Goal: Task Accomplishment & Management: Complete application form

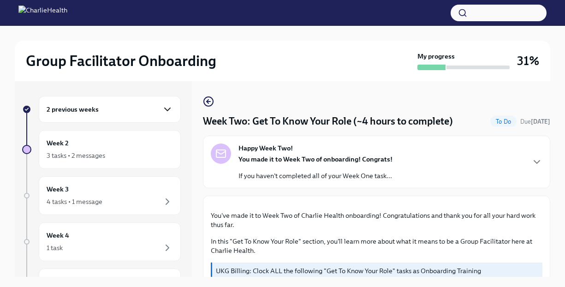
click at [162, 107] on icon "button" at bounding box center [167, 109] width 11 height 11
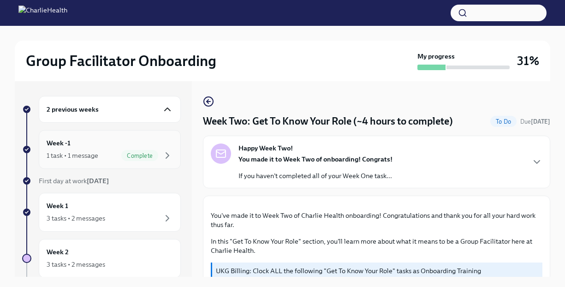
click at [95, 153] on div "1 task • 1 message" at bounding box center [73, 155] width 52 height 9
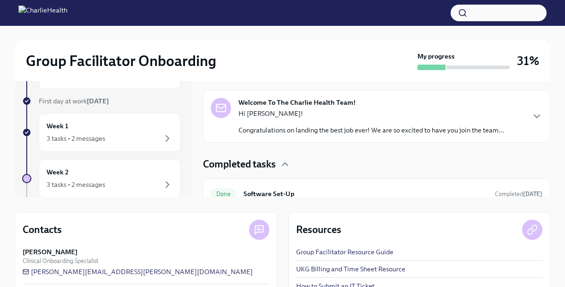
scroll to position [75, 0]
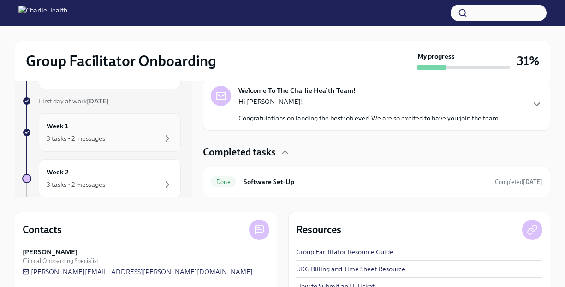
click at [79, 137] on div "3 tasks • 2 messages" at bounding box center [76, 138] width 59 height 9
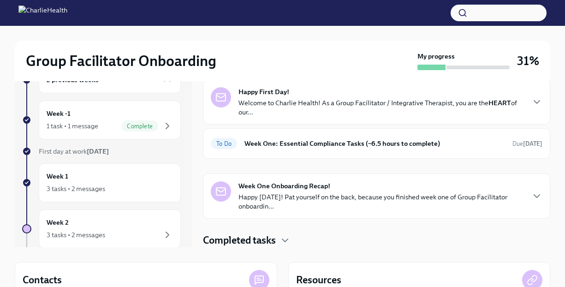
scroll to position [15, 0]
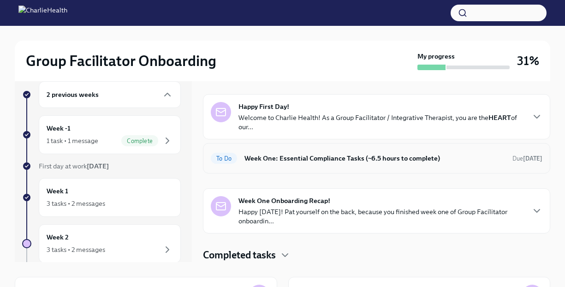
click at [297, 158] on h6 "Week One: Essential Compliance Tasks (~6.5 hours to complete)" at bounding box center [374, 158] width 261 height 10
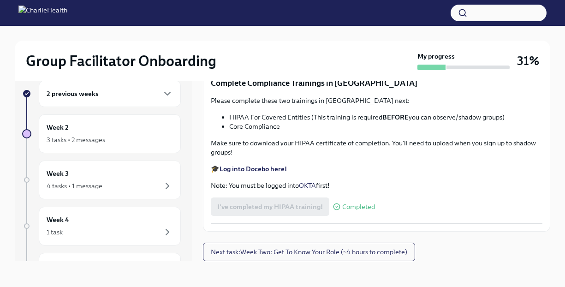
scroll to position [2148, 0]
click at [270, 254] on span "Next task : Week Two: Get To Know Your Role (~4 hours to complete)" at bounding box center [309, 251] width 196 height 9
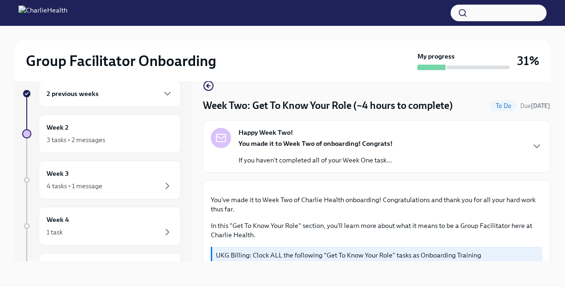
click at [164, 101] on div "2 previous weeks" at bounding box center [110, 93] width 142 height 27
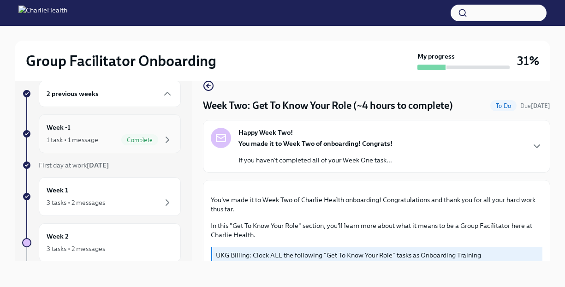
drag, startPoint x: 142, startPoint y: 138, endPoint x: 147, endPoint y: 129, distance: 10.3
click at [147, 129] on div "Week -1 1 task • 1 message Complete" at bounding box center [110, 133] width 126 height 23
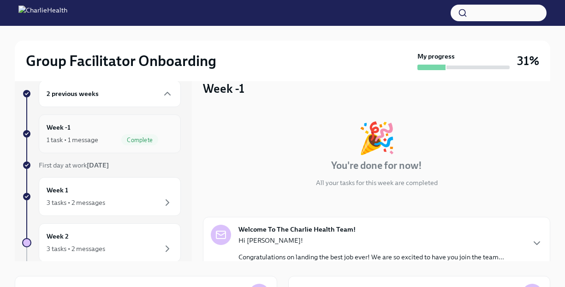
click at [85, 140] on div "1 task • 1 message" at bounding box center [73, 139] width 52 height 9
click at [65, 133] on div "Week -1 1 task • 1 message Complete" at bounding box center [110, 133] width 126 height 23
click at [123, 203] on div "3 tasks • 2 messages" at bounding box center [110, 202] width 126 height 11
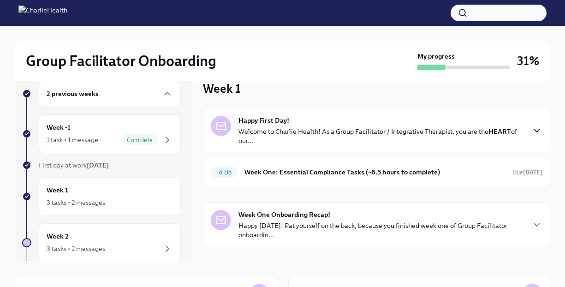
click at [531, 132] on icon "button" at bounding box center [536, 130] width 11 height 11
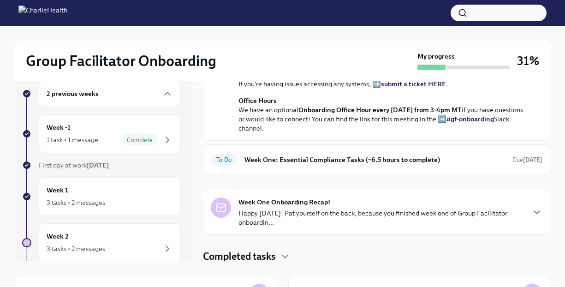
scroll to position [388, 0]
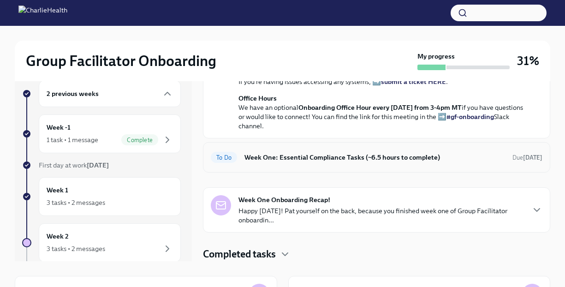
click at [343, 158] on h6 "Week One: Essential Compliance Tasks (~6.5 hours to complete)" at bounding box center [374, 157] width 261 height 10
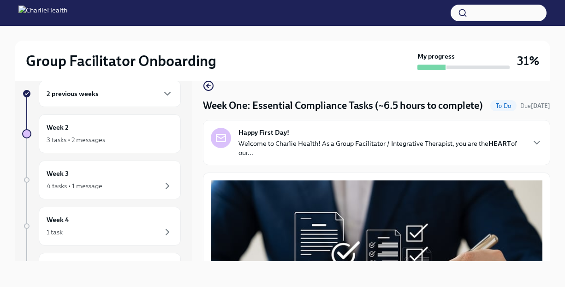
click at [555, 188] on div "Group Facilitator Onboarding My progress 31% 2 previous weeks Week 2 3 tasks • …" at bounding box center [282, 148] width 565 height 277
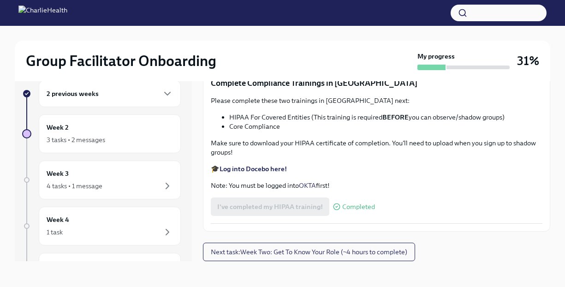
scroll to position [2148, 0]
click at [144, 91] on div "2 previous weeks" at bounding box center [110, 93] width 126 height 11
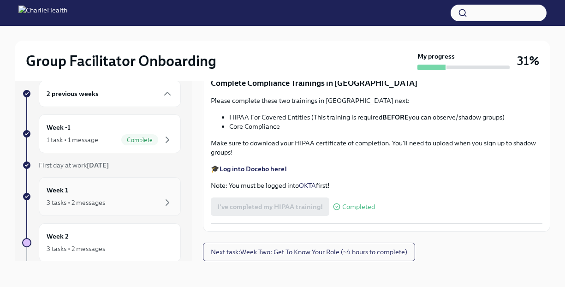
click at [57, 202] on div "3 tasks • 2 messages" at bounding box center [76, 202] width 59 height 9
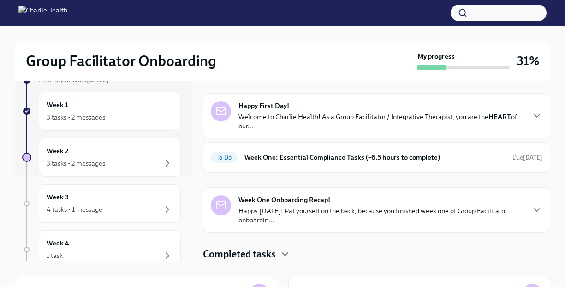
scroll to position [123, 0]
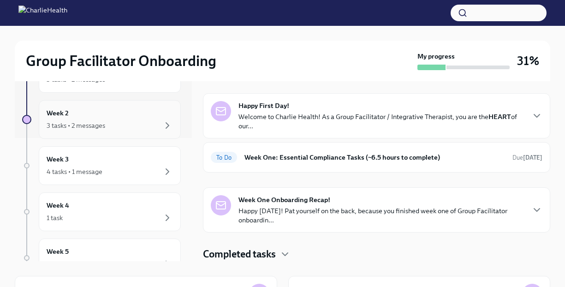
click at [59, 121] on div "3 tasks • 2 messages" at bounding box center [76, 125] width 59 height 9
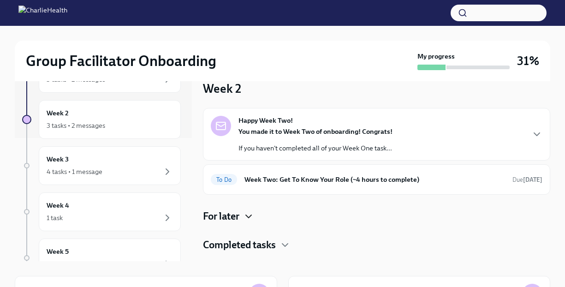
click at [251, 216] on icon "button" at bounding box center [248, 216] width 11 height 11
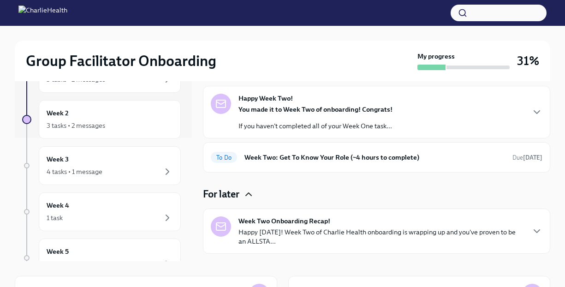
scroll to position [15, 0]
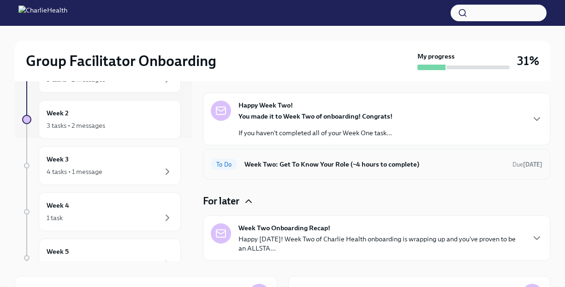
click at [282, 166] on h6 "Week Two: Get To Know Your Role (~4 hours to complete)" at bounding box center [374, 164] width 261 height 10
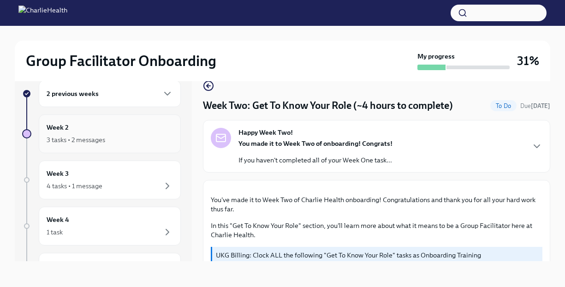
click at [64, 137] on div "3 tasks • 2 messages" at bounding box center [76, 139] width 59 height 9
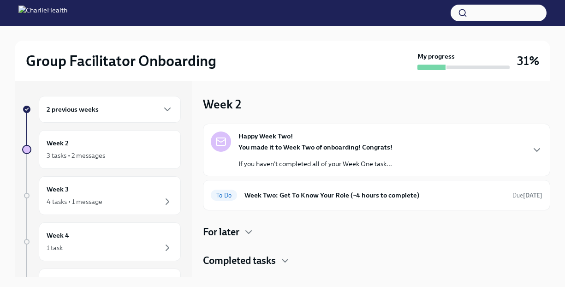
click at [527, 145] on div "Happy Week Two! You made it to Week Two of onboarding! Congrats! If you haven't…" at bounding box center [377, 149] width 332 height 37
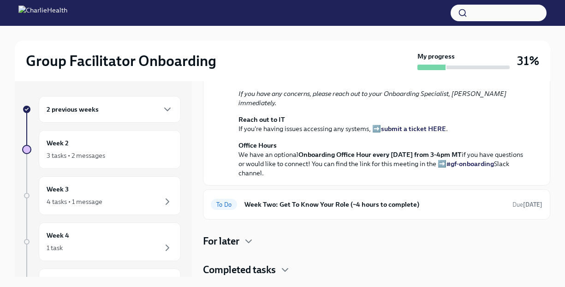
scroll to position [295, 0]
click at [235, 243] on h4 "For later" at bounding box center [221, 241] width 36 height 14
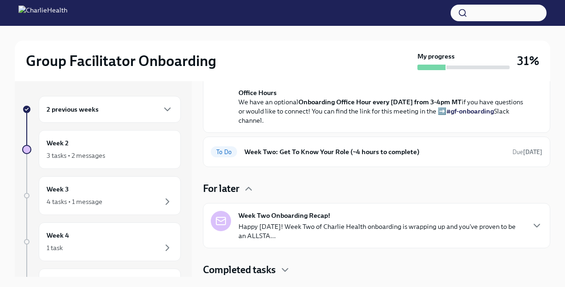
scroll to position [348, 0]
click at [276, 272] on h4 "Completed tasks" at bounding box center [239, 270] width 73 height 14
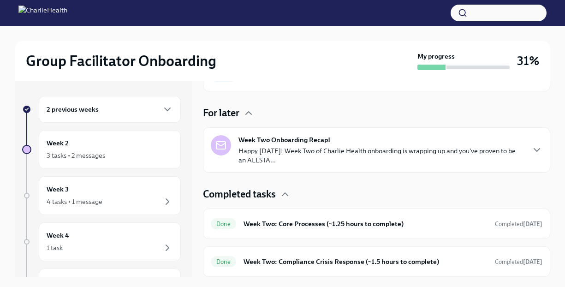
scroll to position [423, 0]
click at [311, 221] on h6 "Week Two: Core Processes (~1.25 hours to complete)" at bounding box center [366, 224] width 244 height 10
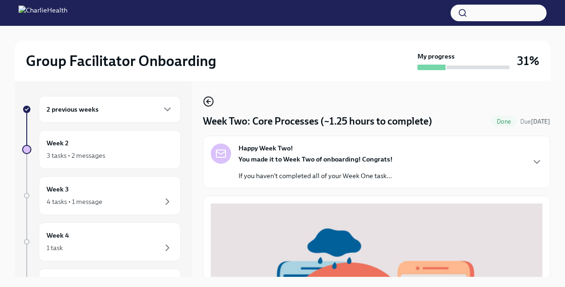
click at [207, 103] on icon "button" at bounding box center [208, 101] width 11 height 11
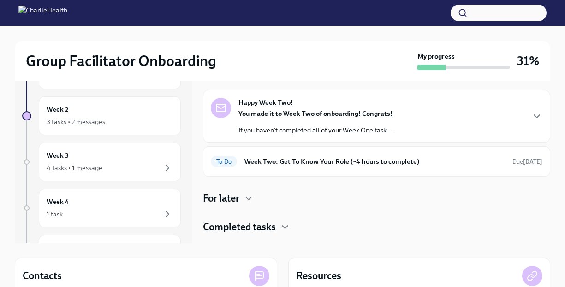
scroll to position [32, 0]
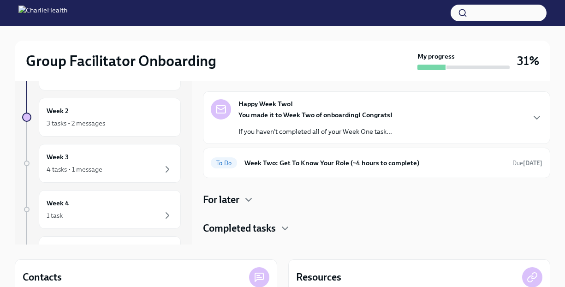
click at [535, 119] on icon "button" at bounding box center [536, 117] width 11 height 11
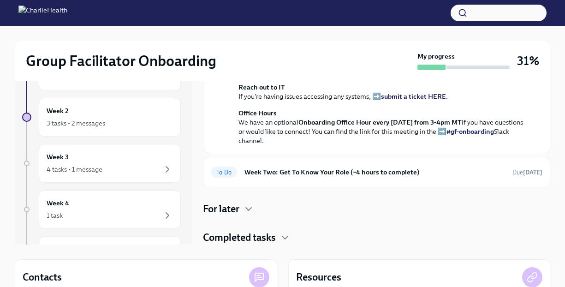
scroll to position [295, 0]
click at [285, 173] on h6 "Week Two: Get To Know Your Role (~4 hours to complete)" at bounding box center [374, 172] width 261 height 10
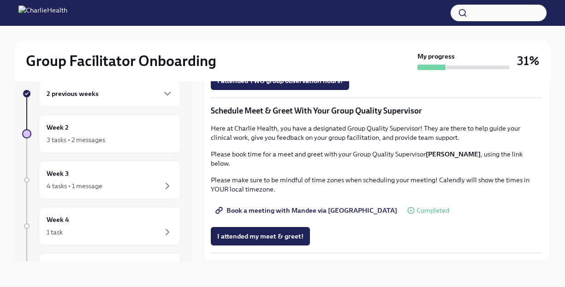
scroll to position [865, 0]
click at [162, 93] on icon "button" at bounding box center [167, 93] width 11 height 11
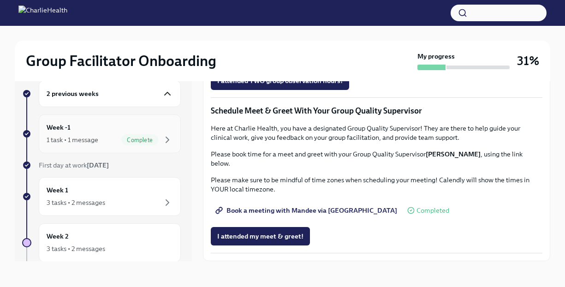
click at [89, 135] on div "1 task • 1 message" at bounding box center [73, 139] width 52 height 9
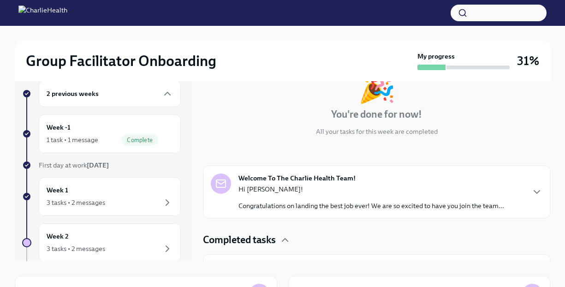
scroll to position [75, 0]
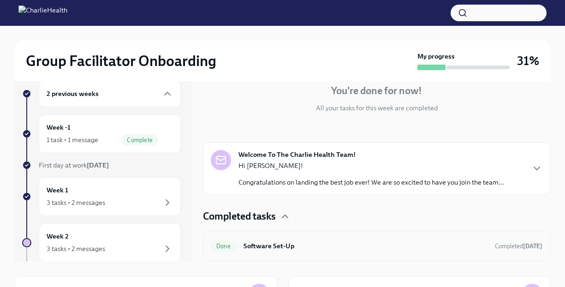
click at [278, 244] on h6 "Software Set-Up" at bounding box center [366, 246] width 244 height 10
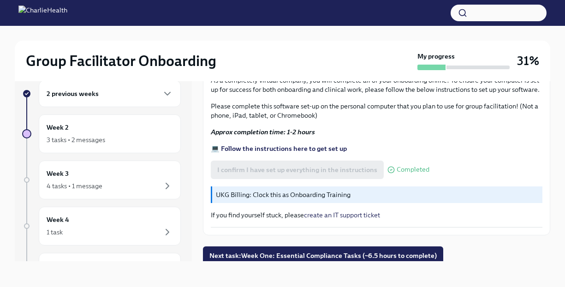
scroll to position [324, 0]
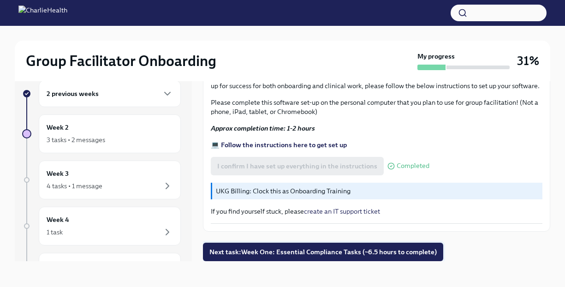
click at [293, 253] on span "Next task : Week One: Essential Compliance Tasks (~6.5 hours to complete)" at bounding box center [322, 251] width 227 height 9
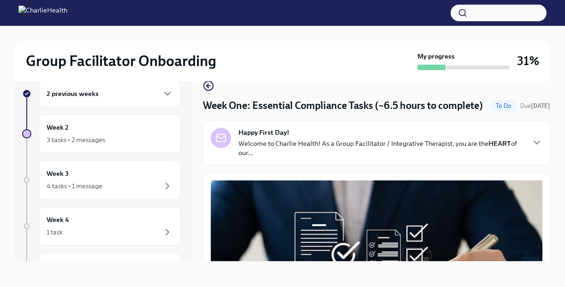
click at [553, 204] on div "Group Facilitator Onboarding My progress 31% 2 previous weeks Week 2 3 tasks • …" at bounding box center [282, 148] width 565 height 277
click at [559, 243] on div "Group Facilitator Onboarding My progress 31% 2 previous weeks Week 2 3 tasks • …" at bounding box center [282, 148] width 565 height 277
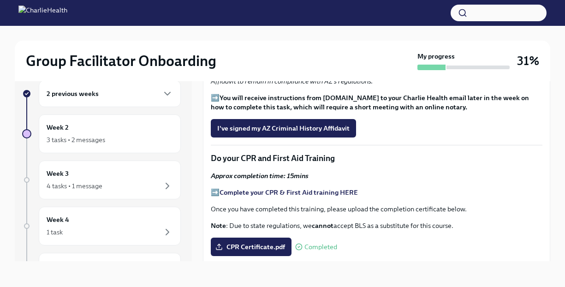
scroll to position [1127, 0]
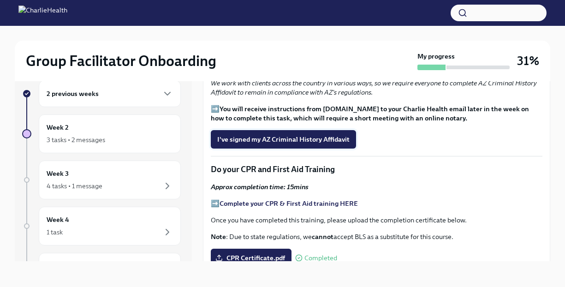
click at [317, 138] on span "I've signed my AZ Criminal History Affidavit" at bounding box center [283, 139] width 132 height 9
